Goal: Check status: Check status

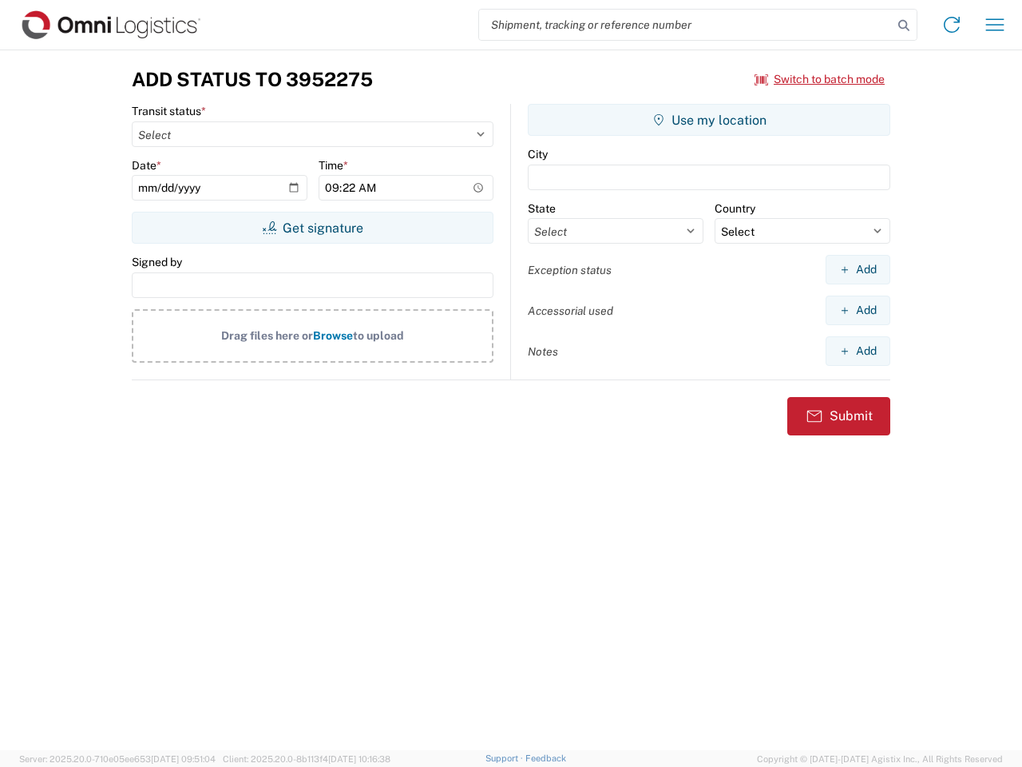
click at [686, 25] on input "search" at bounding box center [686, 25] width 414 height 30
click at [904, 26] on icon at bounding box center [904, 25] width 22 height 22
click at [952, 25] on icon at bounding box center [952, 25] width 26 height 26
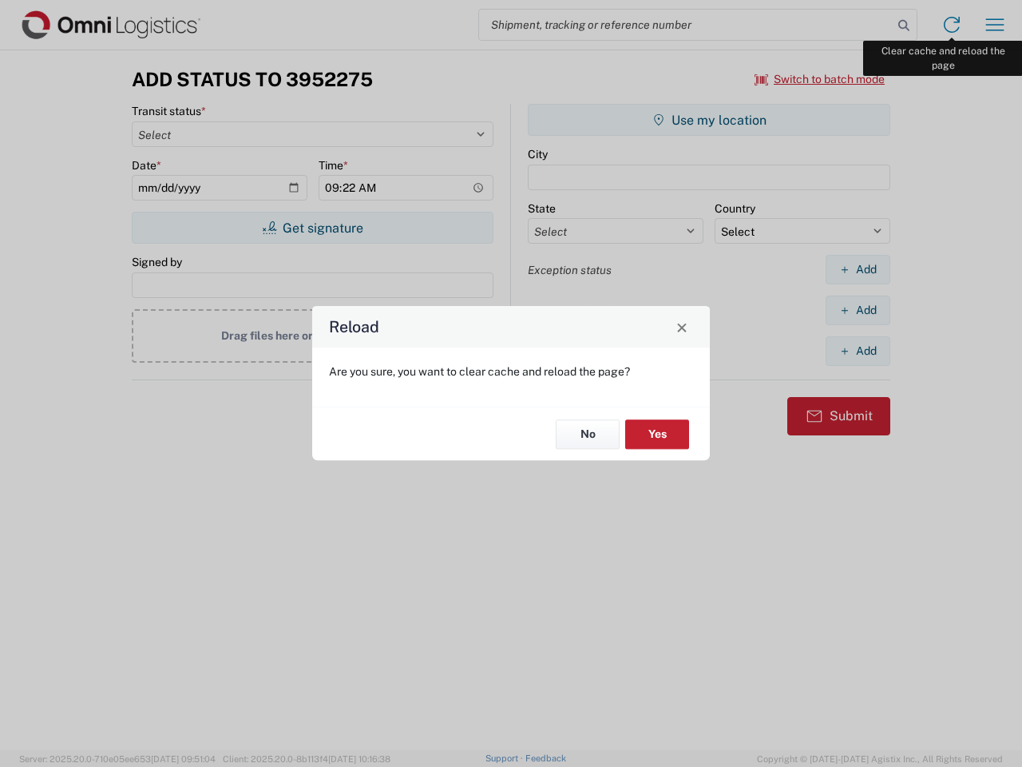
click at [995, 25] on div "Reload Are you sure, you want to clear cache and reload the page? No Yes" at bounding box center [511, 383] width 1022 height 767
click at [820, 79] on div "Reload Are you sure, you want to clear cache and reload the page? No Yes" at bounding box center [511, 383] width 1022 height 767
click at [312, 228] on div "Reload Are you sure, you want to clear cache and reload the page? No Yes" at bounding box center [511, 383] width 1022 height 767
click at [709, 120] on div "Reload Are you sure, you want to clear cache and reload the page? No Yes" at bounding box center [511, 383] width 1022 height 767
click at [858, 269] on div "Reload Are you sure, you want to clear cache and reload the page? No Yes" at bounding box center [511, 383] width 1022 height 767
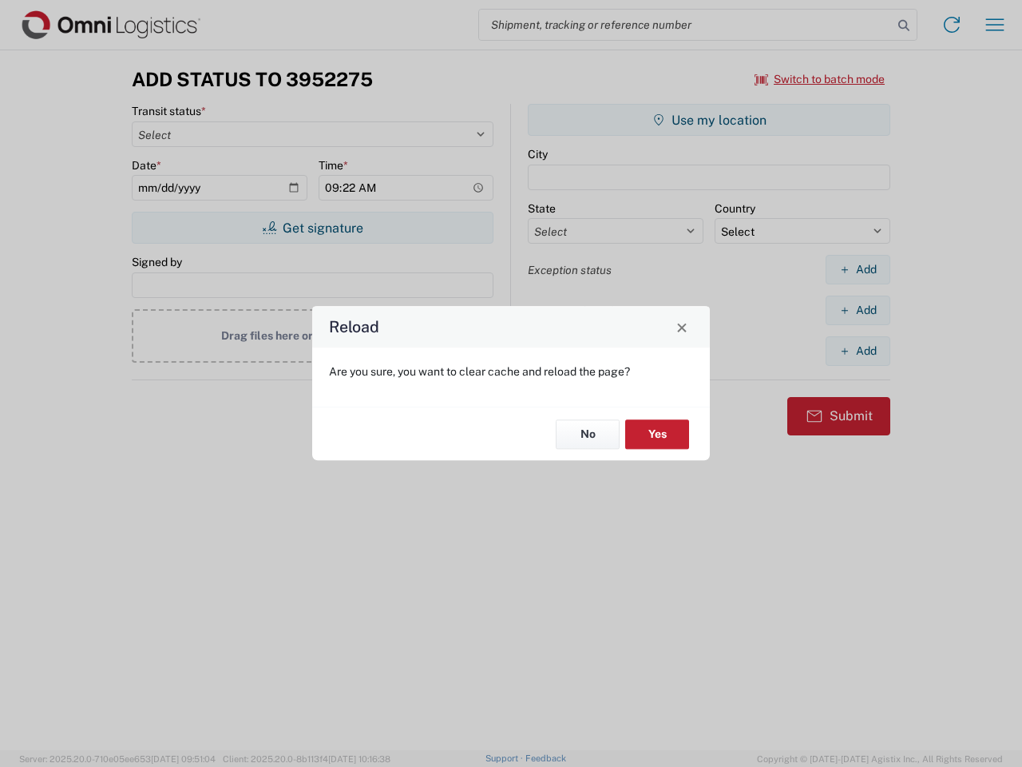
click at [858, 310] on div "Reload Are you sure, you want to clear cache and reload the page? No Yes" at bounding box center [511, 383] width 1022 height 767
click at [858, 351] on div "Reload Are you sure, you want to clear cache and reload the page? No Yes" at bounding box center [511, 383] width 1022 height 767
